Goal: Task Accomplishment & Management: Use online tool/utility

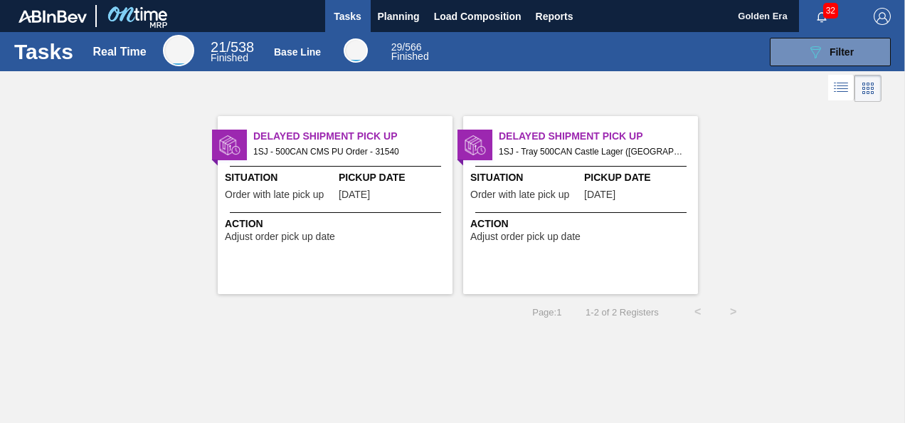
click at [643, 247] on div "Delayed Shipment Pick Up 1SJ - Tray 500CAN Castle Lager ([GEOGRAPHIC_DATA]) Ord…" at bounding box center [580, 205] width 235 height 178
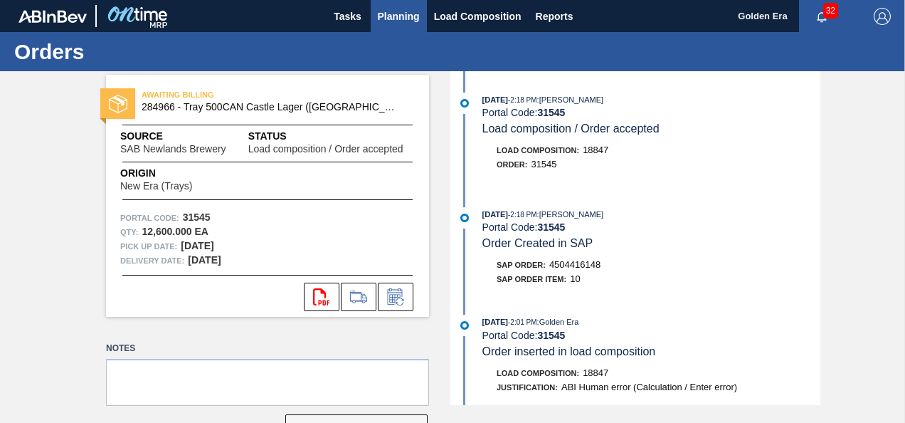
click at [396, 9] on span "Planning" at bounding box center [399, 16] width 42 height 17
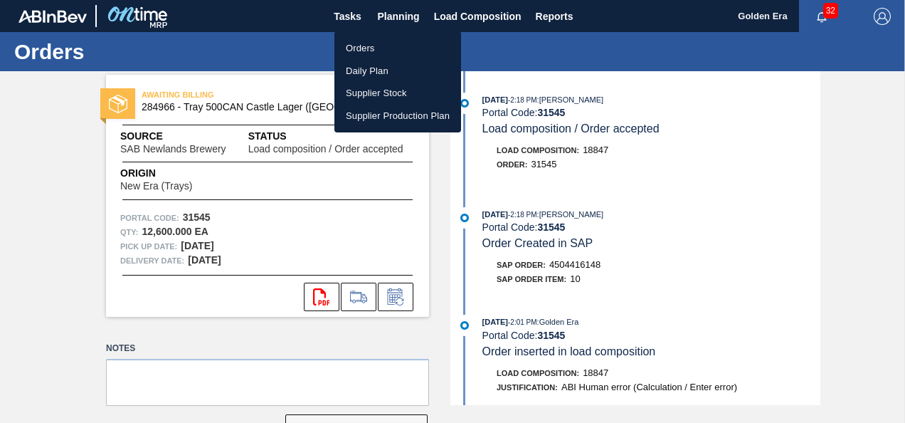
click at [389, 46] on li "Orders" at bounding box center [398, 48] width 127 height 23
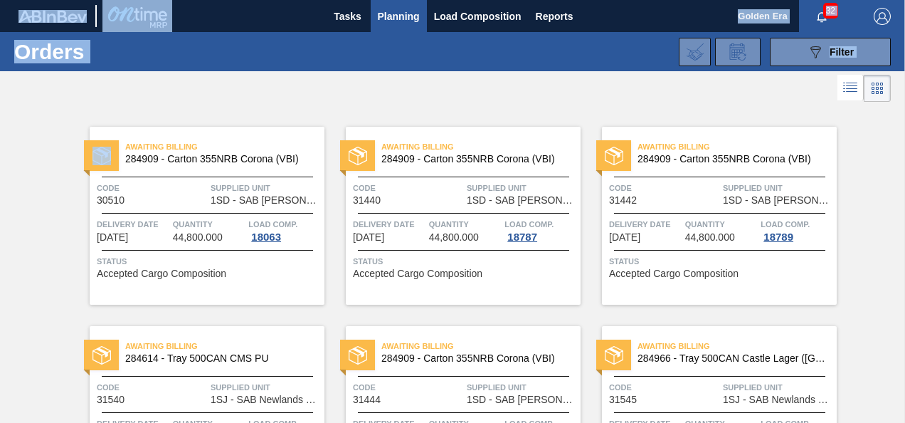
drag, startPoint x: 900, startPoint y: 94, endPoint x: 907, endPoint y: 278, distance: 184.5
click at [905, 0] on html "Tasks Planning Load Composition Reports Golden Era 32 Mark all as read Orders 0…" at bounding box center [452, 0] width 905 height 0
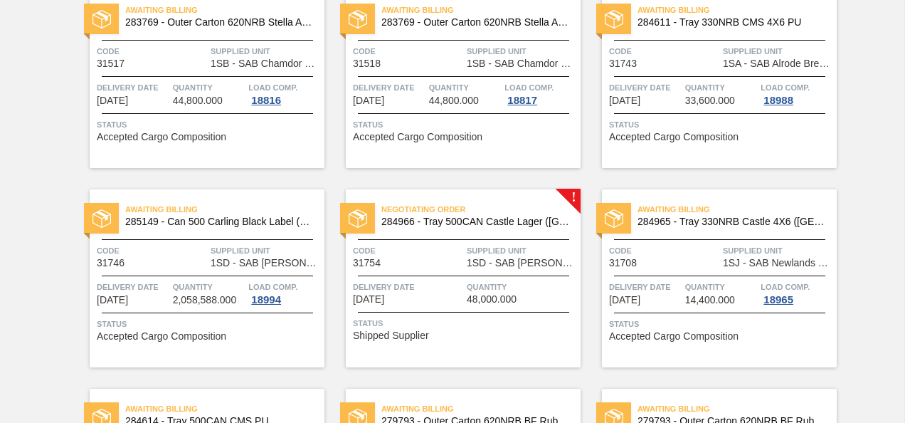
scroll to position [930, 0]
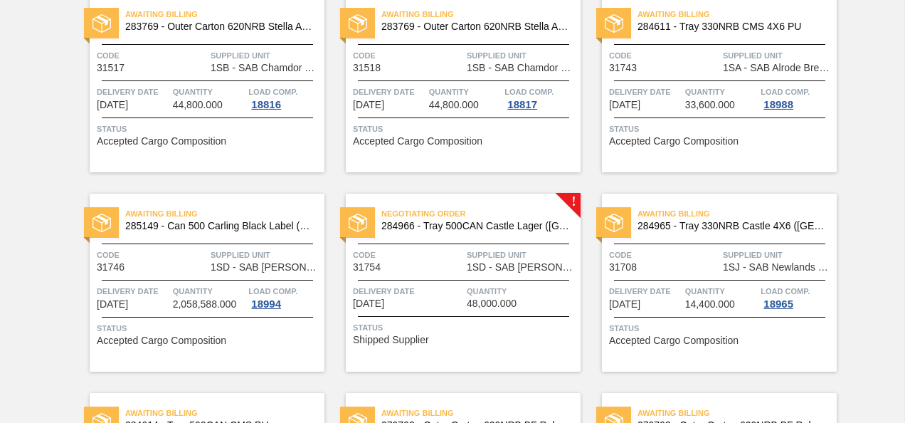
click at [416, 258] on span "Code" at bounding box center [408, 255] width 110 height 14
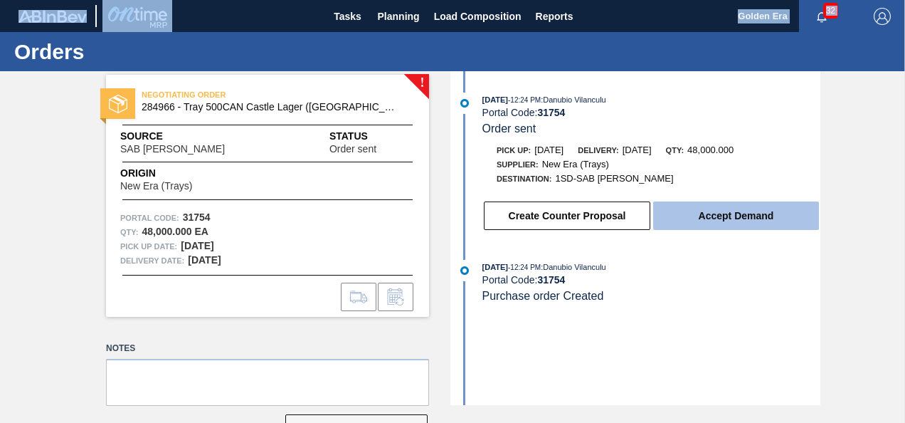
click at [732, 216] on button "Accept Demand" at bounding box center [736, 215] width 166 height 28
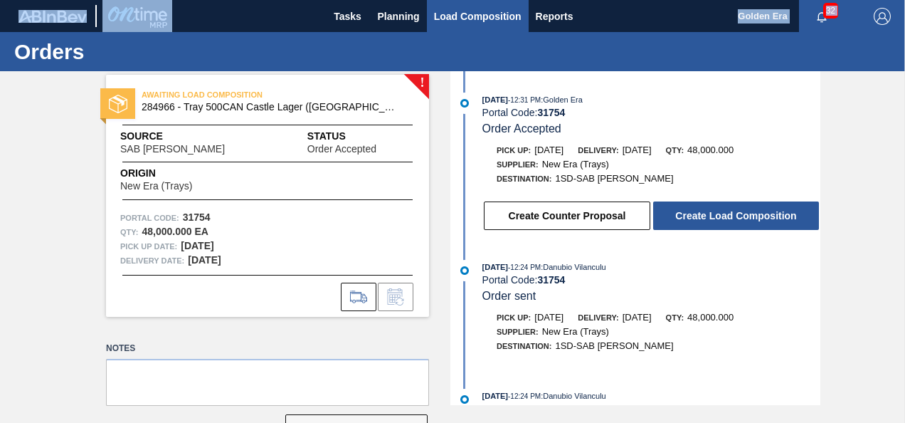
click at [475, 19] on span "Load Composition" at bounding box center [478, 16] width 88 height 17
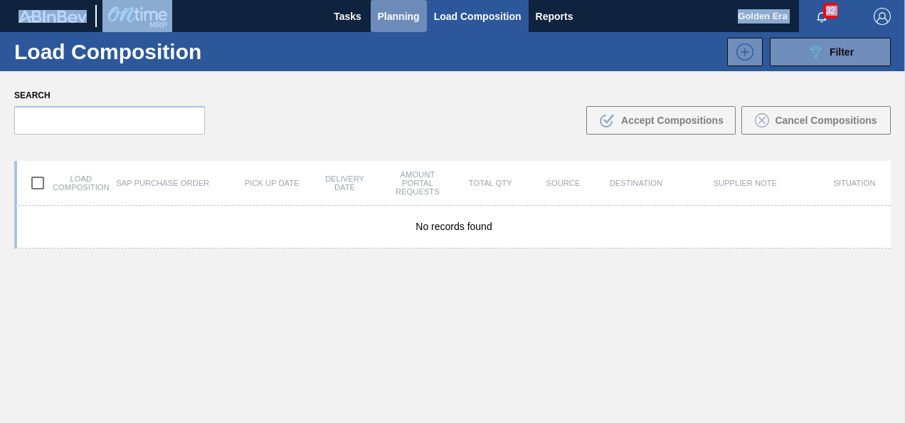
click at [378, 8] on span "Planning" at bounding box center [399, 16] width 42 height 17
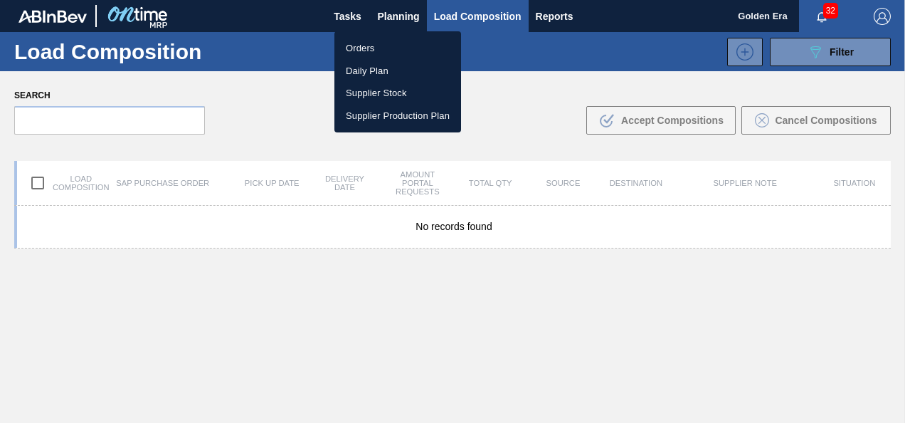
click at [403, 11] on div at bounding box center [452, 211] width 905 height 423
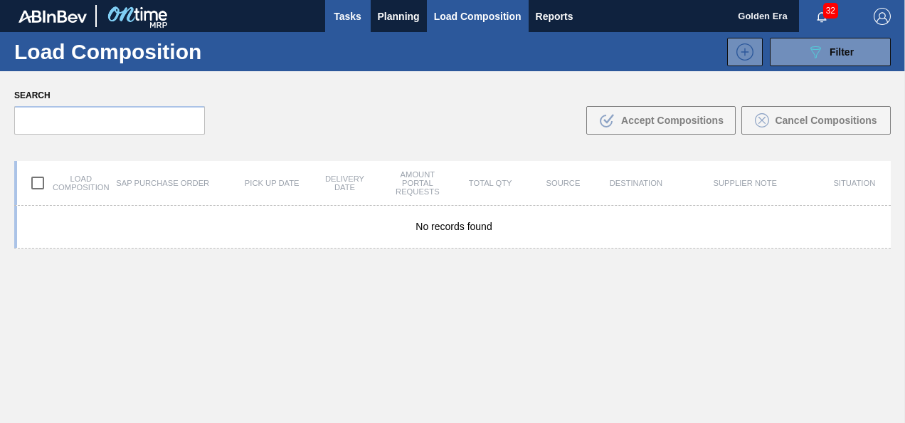
click at [354, 12] on span "Tasks" at bounding box center [347, 16] width 31 height 17
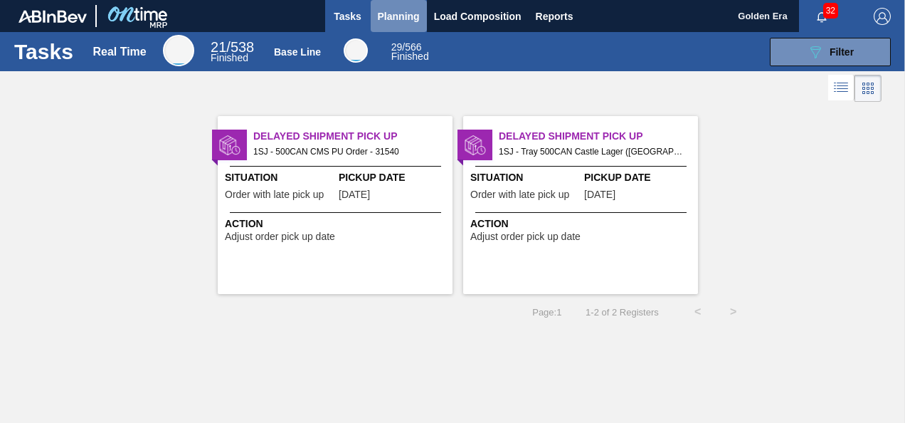
click at [399, 13] on span "Planning" at bounding box center [399, 16] width 42 height 17
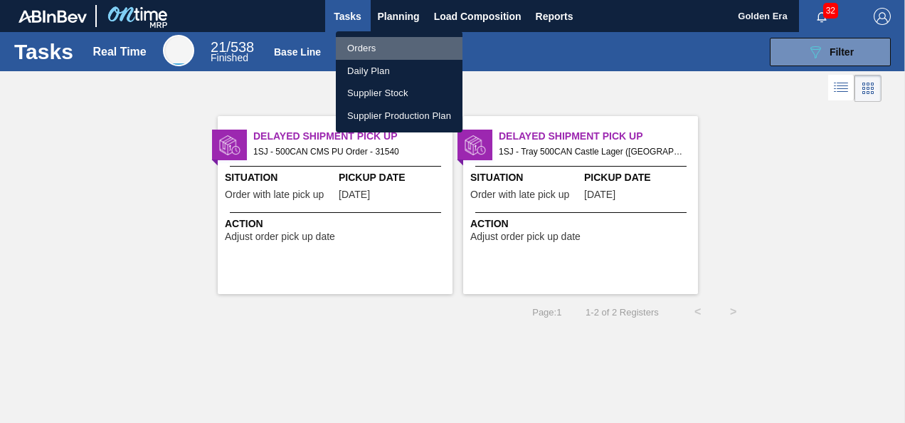
click at [372, 44] on li "Orders" at bounding box center [399, 48] width 127 height 23
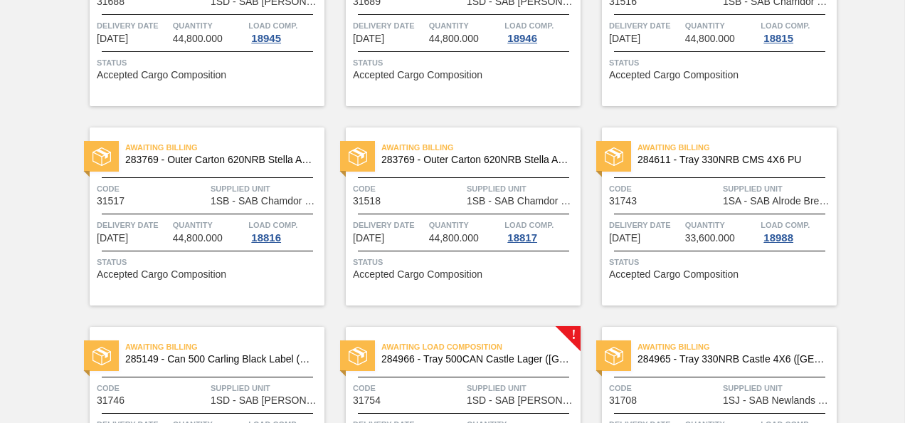
scroll to position [800, 0]
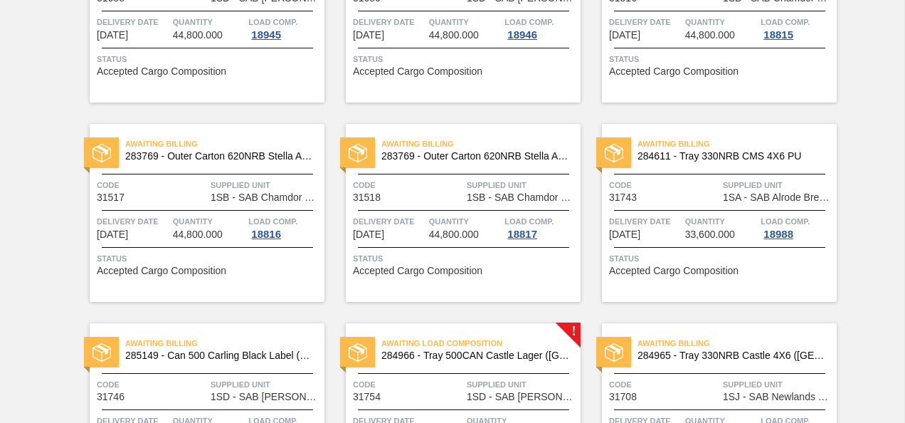
click at [426, 390] on span "Code" at bounding box center [408, 384] width 110 height 14
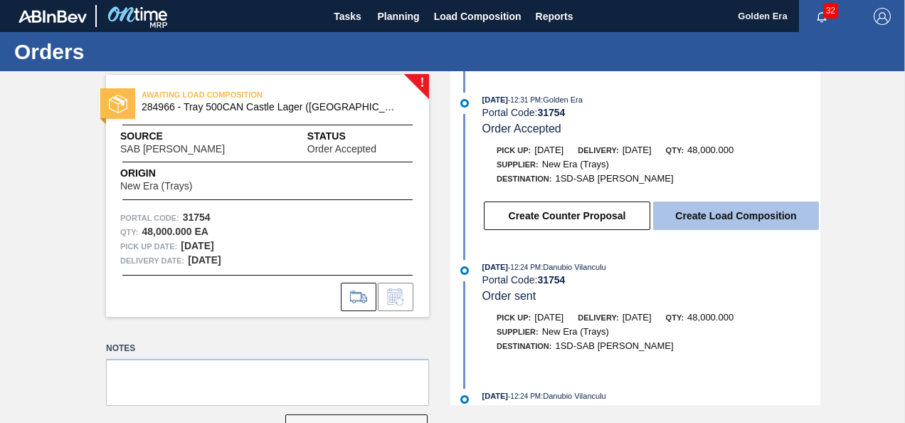
click at [737, 214] on button "Create Load Composition" at bounding box center [736, 215] width 166 height 28
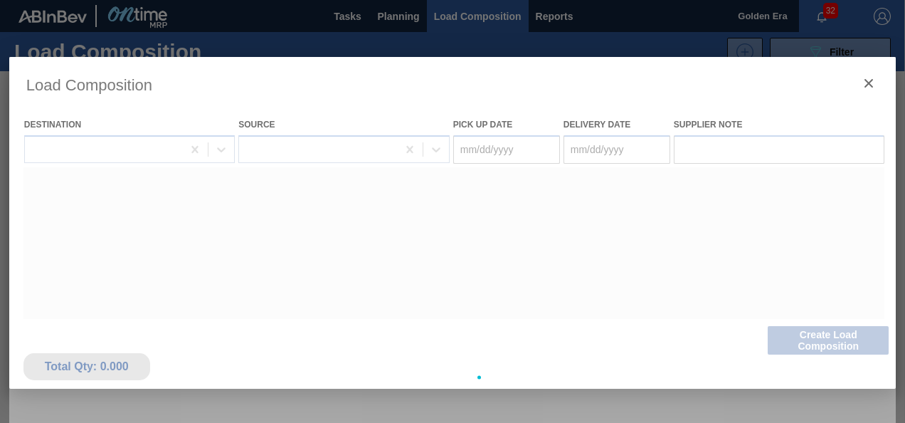
type Date "[DATE]"
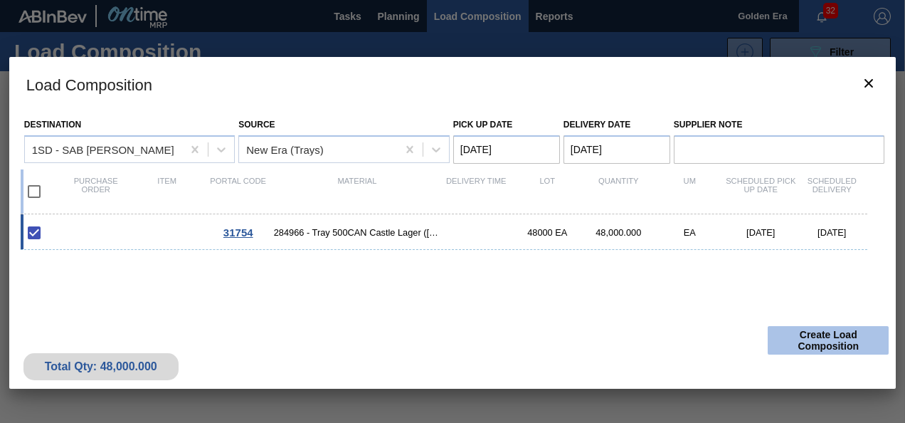
click at [824, 337] on button "Create Load Composition" at bounding box center [828, 340] width 121 height 28
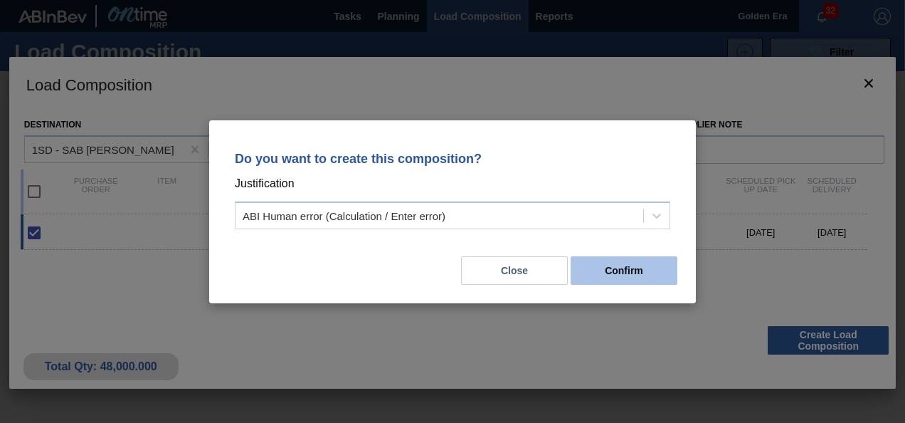
click at [623, 266] on button "Confirm" at bounding box center [624, 270] width 107 height 28
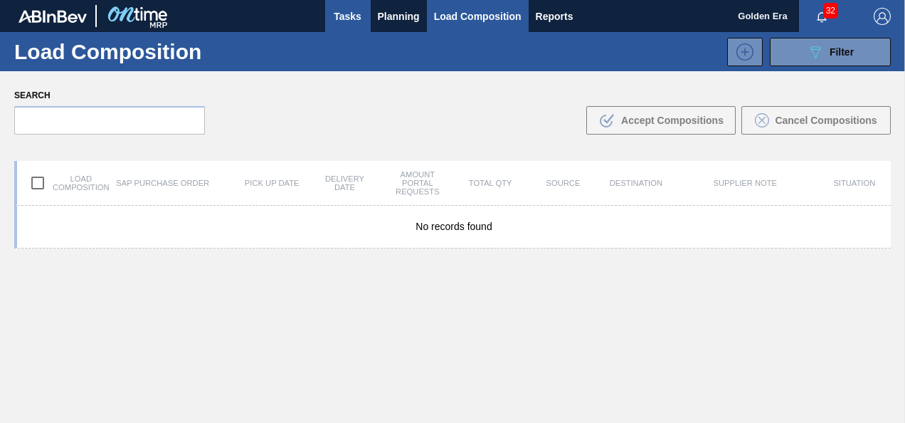
click at [344, 11] on span "Tasks" at bounding box center [347, 16] width 31 height 17
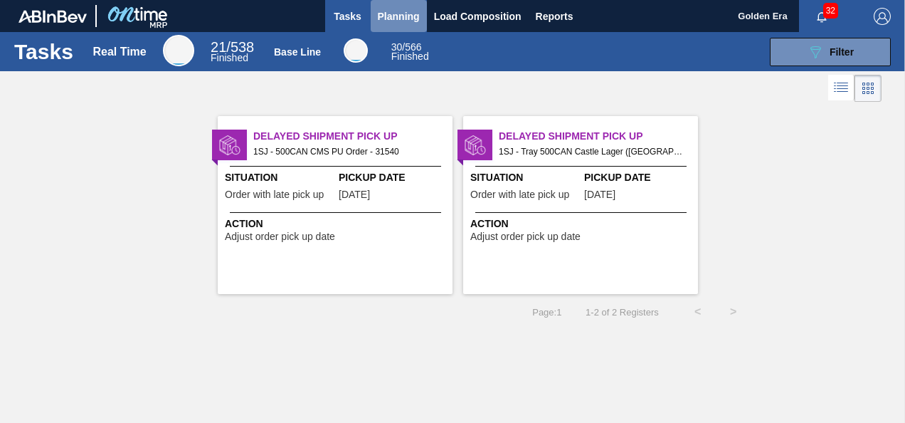
click at [398, 10] on span "Planning" at bounding box center [399, 16] width 42 height 17
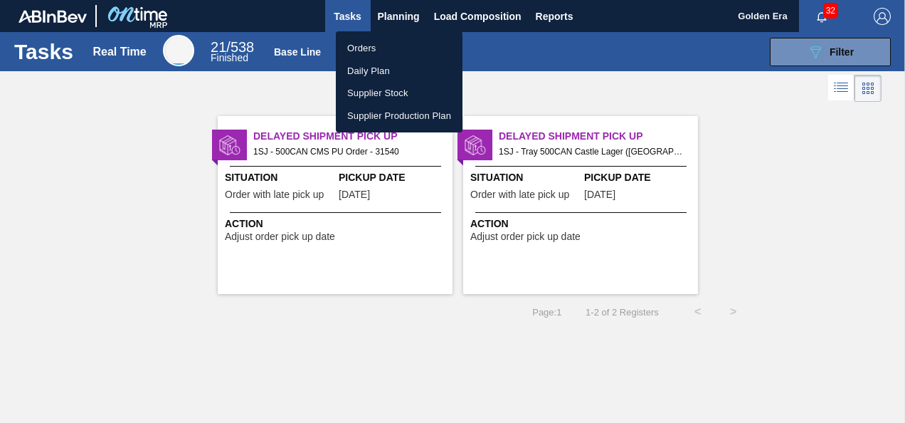
click at [397, 9] on div at bounding box center [452, 211] width 905 height 423
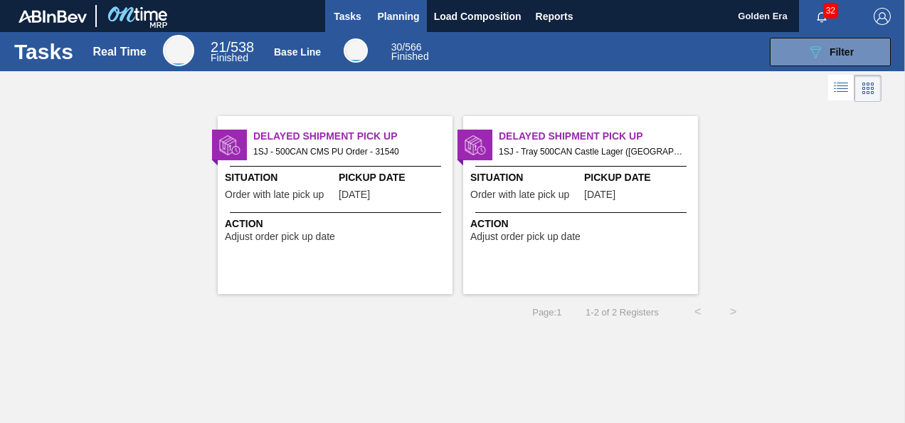
click at [393, 11] on span "Planning" at bounding box center [399, 16] width 42 height 17
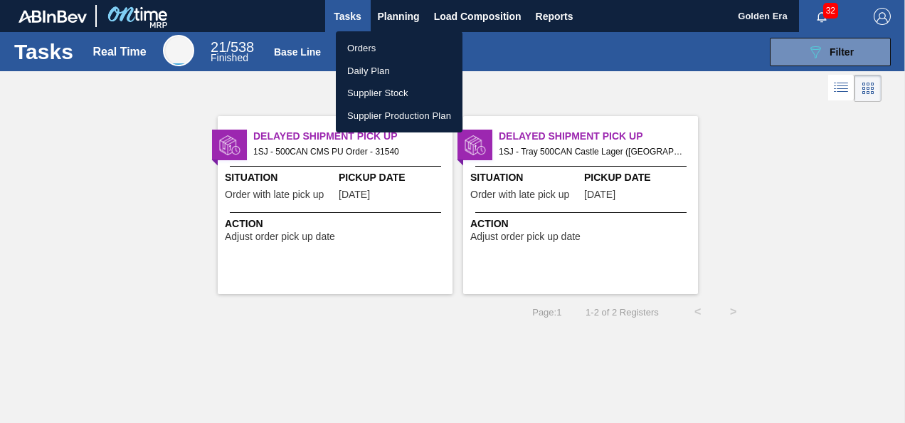
click at [369, 47] on li "Orders" at bounding box center [399, 48] width 127 height 23
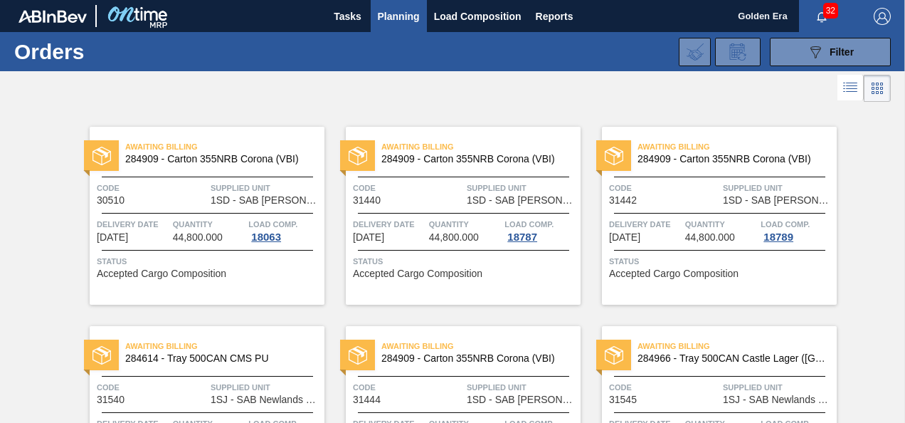
click at [759, 14] on span "Golden Era" at bounding box center [762, 16] width 49 height 32
click at [476, 14] on span "Load Composition" at bounding box center [478, 16] width 88 height 17
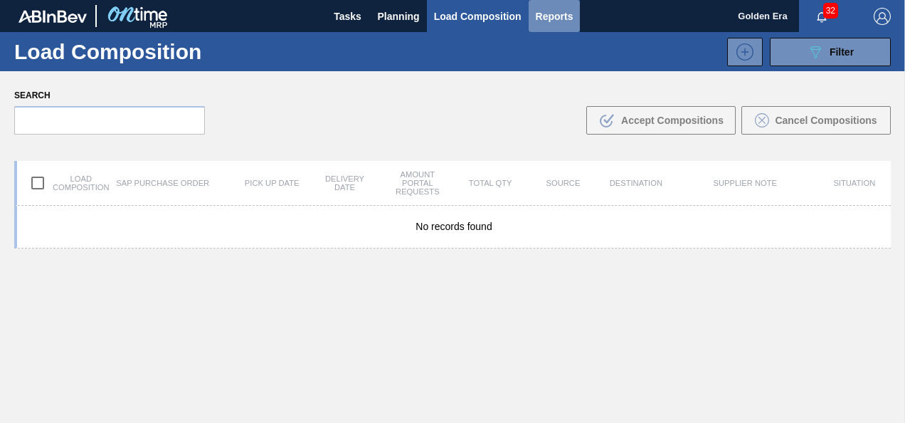
click at [554, 17] on span "Reports" at bounding box center [555, 16] width 38 height 17
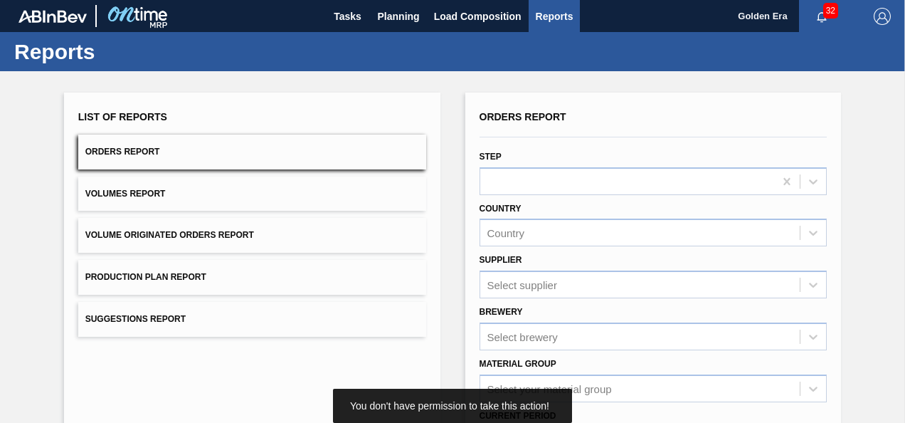
click at [112, 152] on span "Orders Report" at bounding box center [122, 152] width 75 height 10
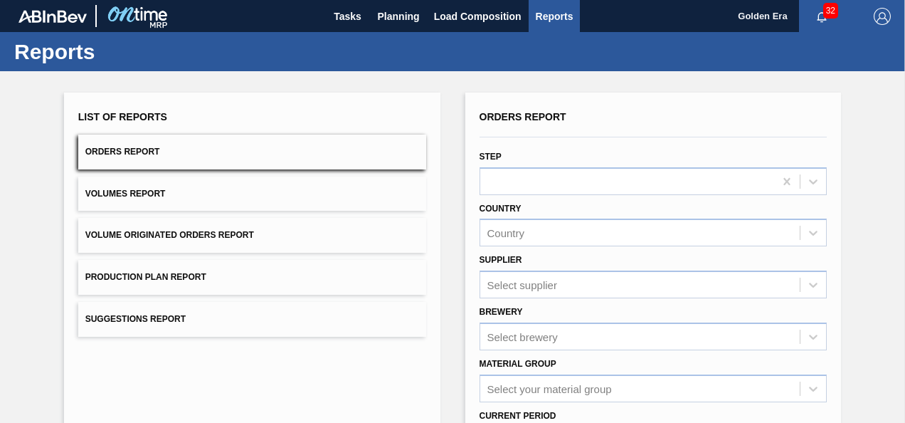
click at [105, 198] on span "Volumes Report" at bounding box center [125, 194] width 80 height 10
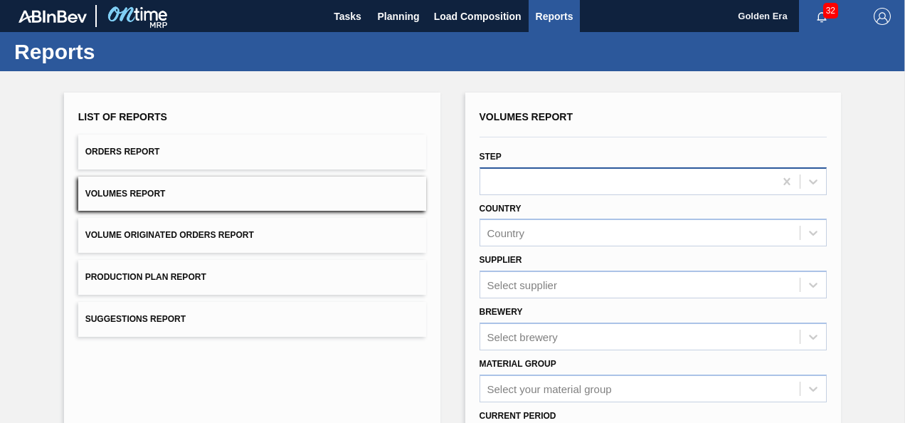
click at [547, 177] on div at bounding box center [627, 181] width 295 height 21
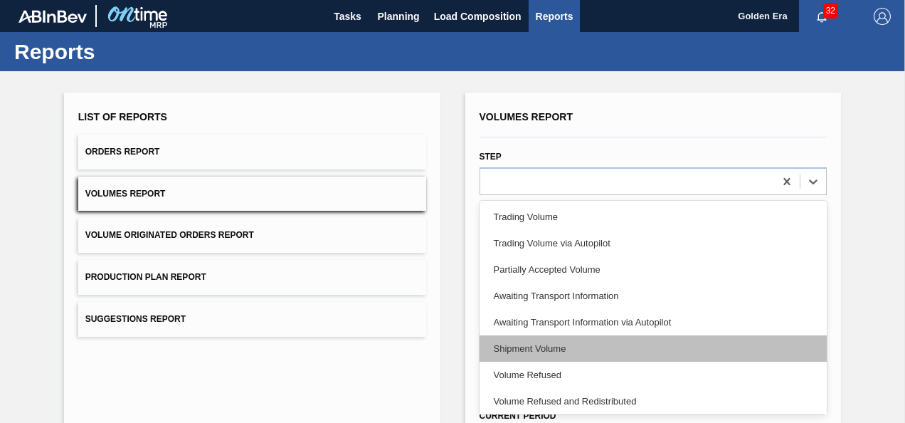
click at [506, 344] on div "Shipment Volume" at bounding box center [654, 348] width 348 height 26
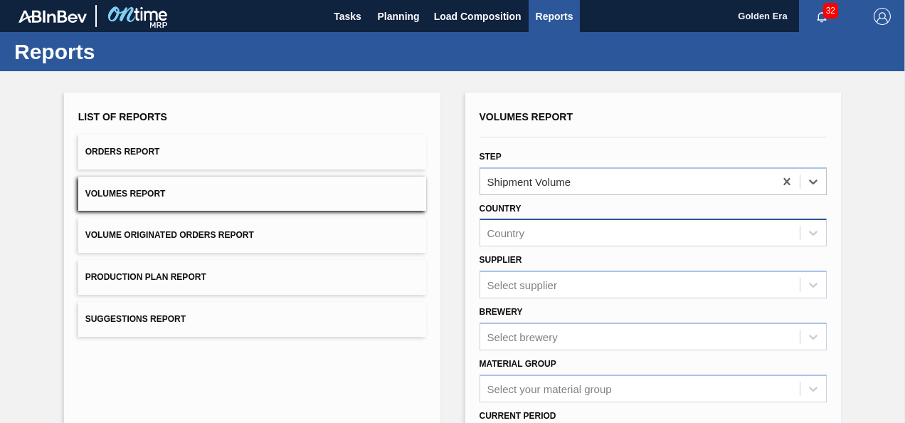
click at [525, 233] on div "Country" at bounding box center [640, 233] width 320 height 21
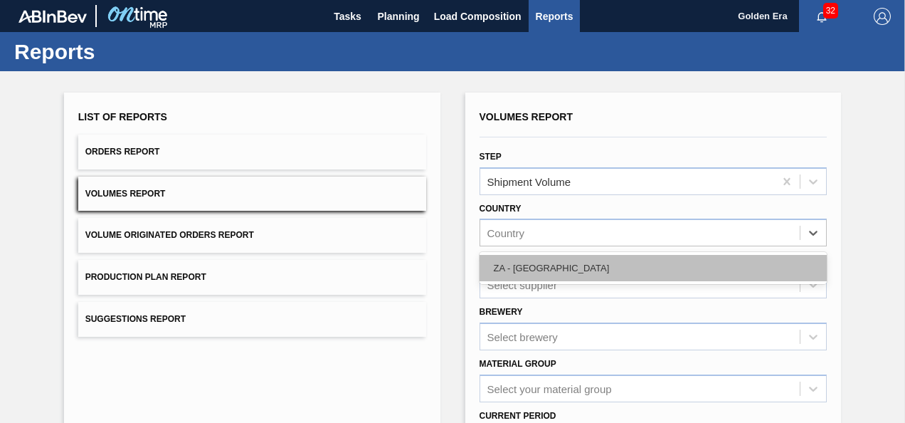
click at [511, 263] on div "ZA - [GEOGRAPHIC_DATA]" at bounding box center [654, 268] width 348 height 26
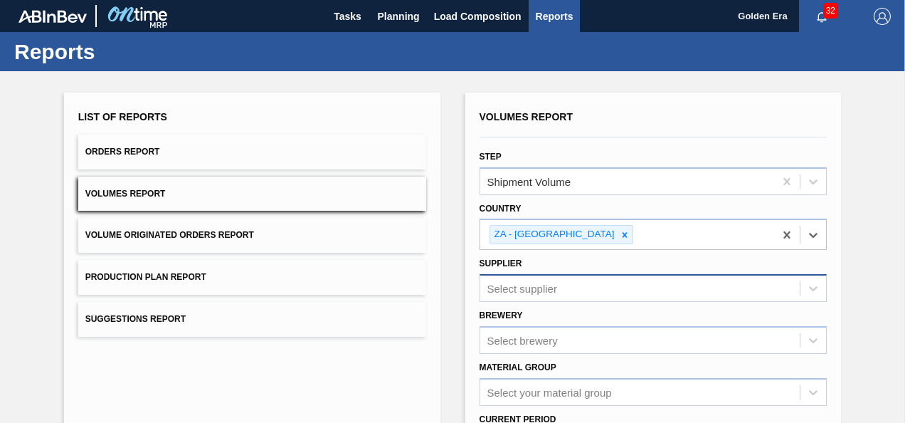
click at [522, 289] on div "Select supplier" at bounding box center [523, 289] width 70 height 12
type input "m"
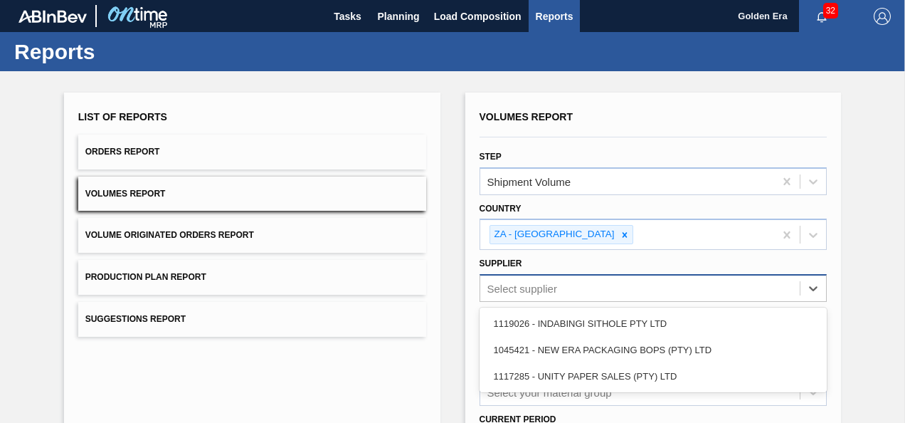
click at [306, 382] on div "List of Reports Orders Report Volumes Report Volume Originated Orders Report Pr…" at bounding box center [252, 369] width 377 height 552
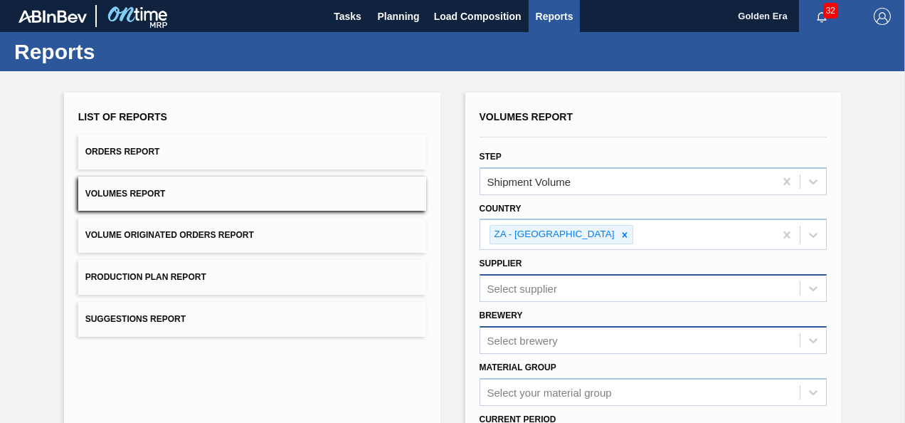
click at [503, 332] on div "Select brewery" at bounding box center [654, 340] width 348 height 28
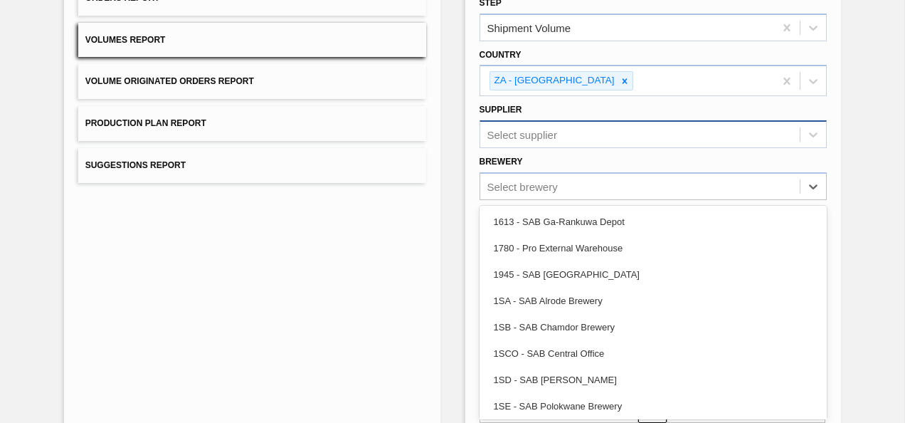
click at [254, 299] on div "List of Reports Orders Report Volumes Report Volume Originated Orders Report Pr…" at bounding box center [252, 215] width 377 height 552
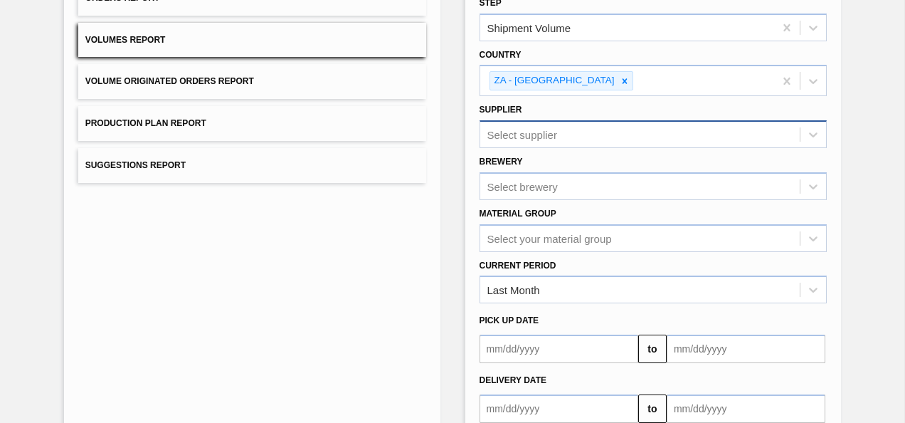
scroll to position [102, 0]
